Goal: Task Accomplishment & Management: Complete application form

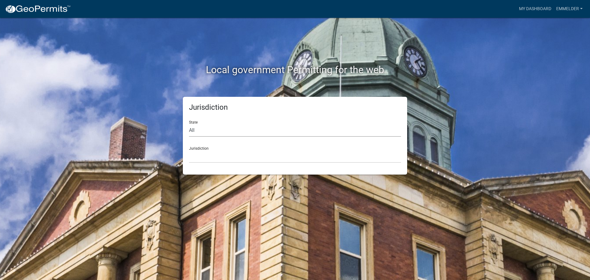
click at [224, 130] on select "All [US_STATE] [US_STATE] [US_STATE] [US_STATE] [US_STATE] [US_STATE] [US_STATE…" at bounding box center [295, 130] width 212 height 13
select select "[US_STATE]"
click at [189, 124] on select "All [US_STATE] [US_STATE] [US_STATE] [US_STATE] [US_STATE] [US_STATE] [US_STATE…" at bounding box center [295, 130] width 212 height 13
drag, startPoint x: 223, startPoint y: 136, endPoint x: 219, endPoint y: 156, distance: 20.4
click at [219, 156] on select "[GEOGRAPHIC_DATA], [US_STATE][PERSON_NAME][GEOGRAPHIC_DATA], [US_STATE][PERSON_…" at bounding box center [295, 156] width 212 height 13
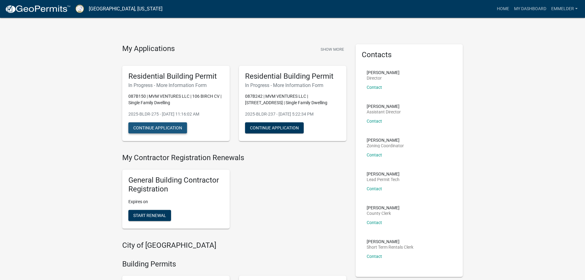
click at [170, 125] on button "Continue Application" at bounding box center [157, 127] width 59 height 11
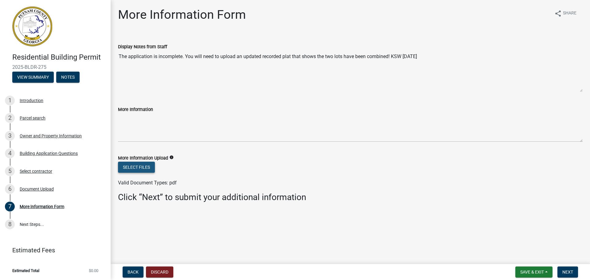
click at [143, 170] on button "Select files" at bounding box center [136, 167] width 37 height 11
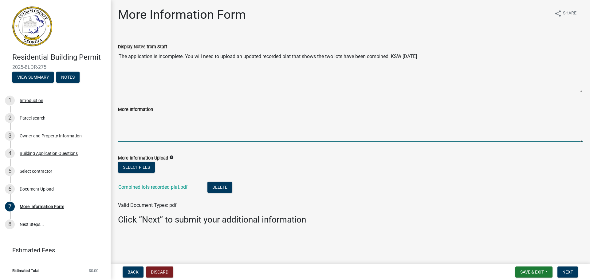
click at [331, 133] on textarea "More Information" at bounding box center [350, 127] width 464 height 29
type textarea "h"
type textarea "Here is the plat showing the lots combined."
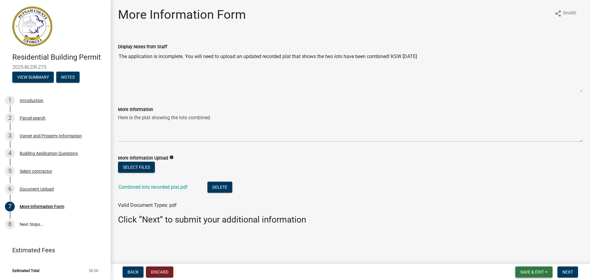
click at [534, 272] on span "Save & Exit" at bounding box center [532, 271] width 24 height 5
click at [526, 254] on button "Save & Exit" at bounding box center [527, 255] width 49 height 15
